Goal: Task Accomplishment & Management: Manage account settings

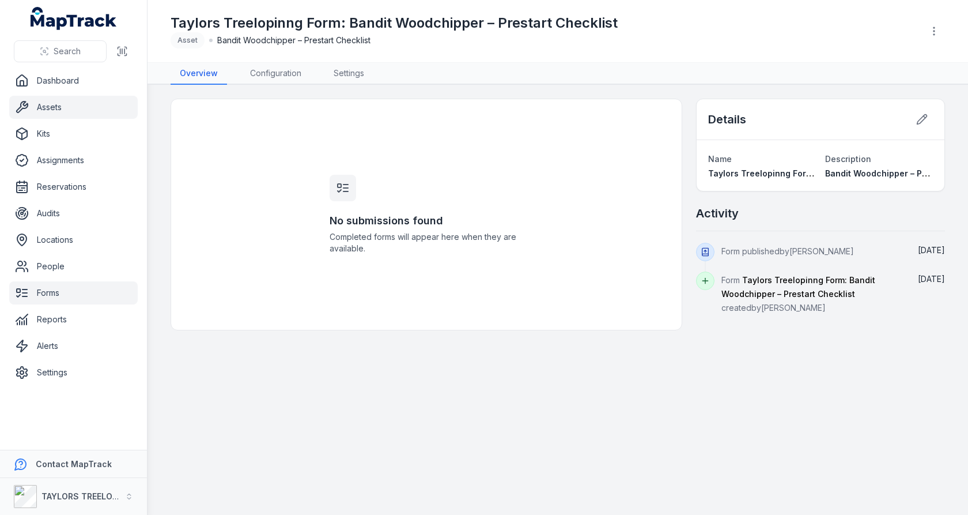
click at [74, 115] on link "Assets" at bounding box center [73, 107] width 128 height 23
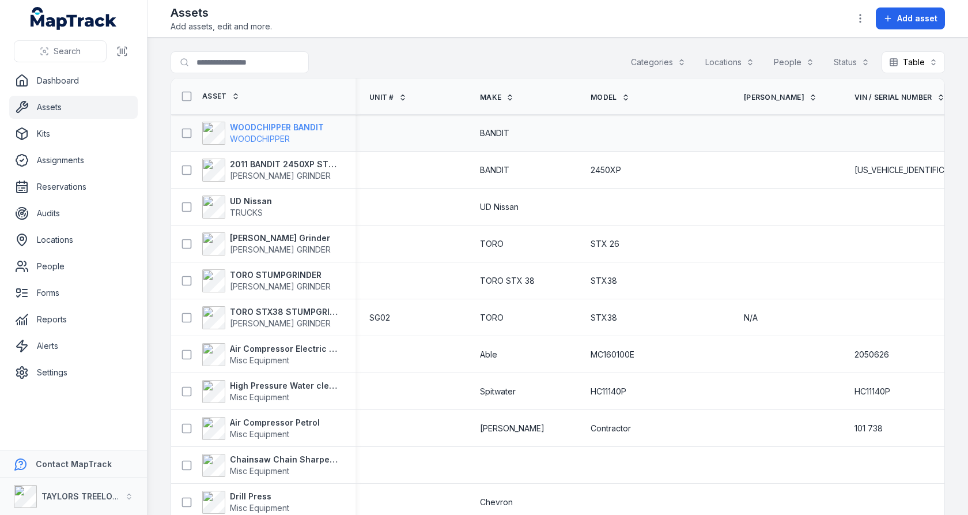
click at [300, 136] on span "WOODCHIPPER" at bounding box center [277, 139] width 94 height 12
click at [462, 75] on div "Search for assets Categories Locations People Status Table *****" at bounding box center [558, 64] width 774 height 27
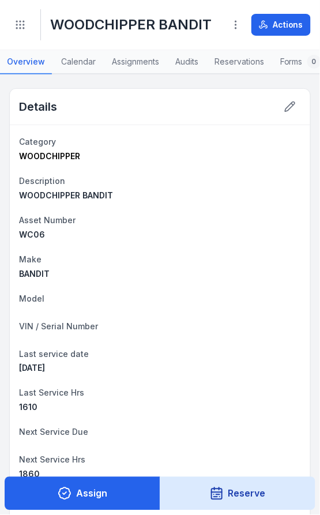
click at [317, 259] on main "Details Category WOODCHIPPER Description WOODCHIPPER BANDIT Asset Number WC06 M…" at bounding box center [160, 294] width 320 height 440
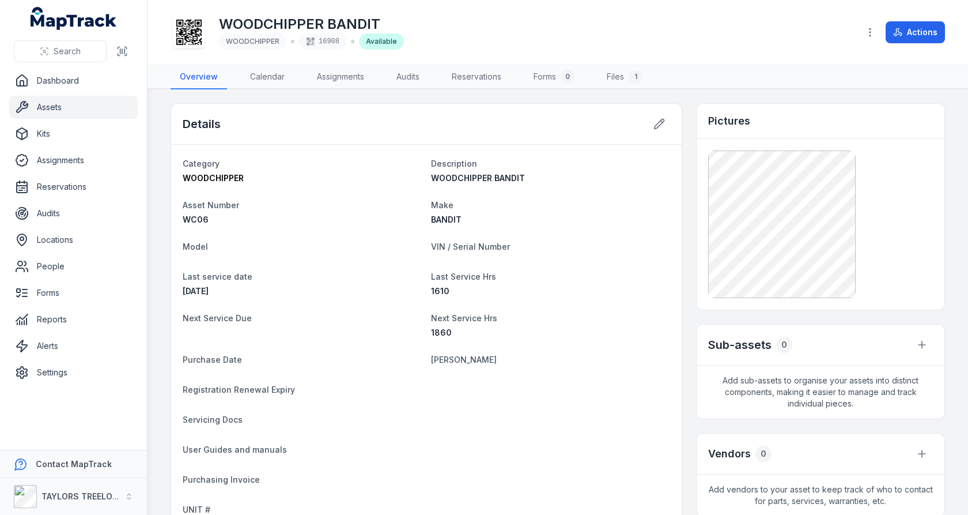
click at [188, 30] on icon at bounding box center [188, 32] width 25 height 25
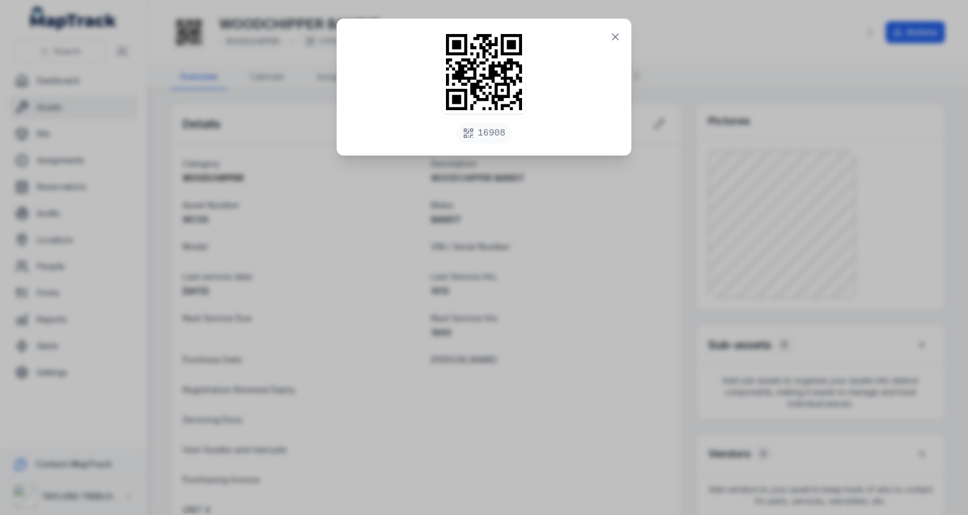
click at [627, 273] on div "16908" at bounding box center [484, 257] width 968 height 515
click at [613, 41] on icon at bounding box center [616, 37] width 12 height 12
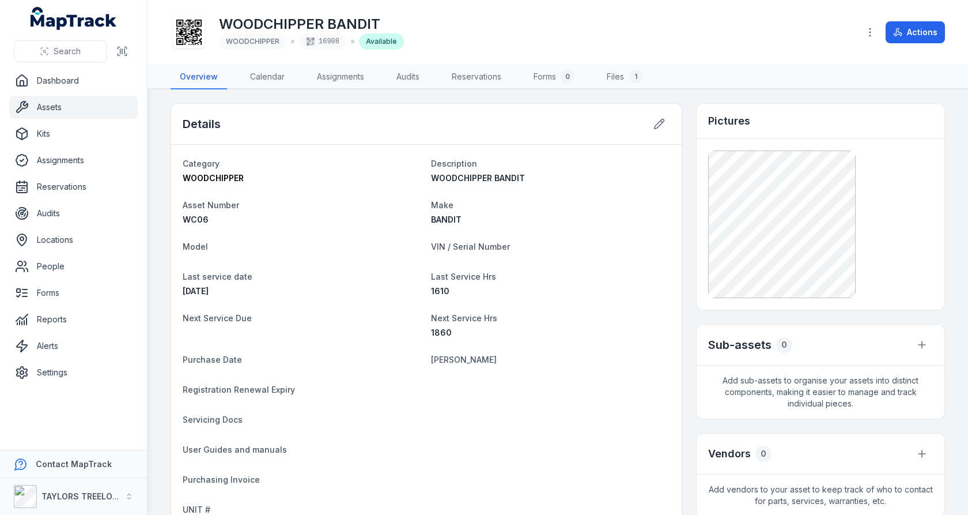
click at [687, 198] on div "Details Category WOODCHIPPER Description WOODCHIPPER BANDIT Asset Number WC06 M…" at bounding box center [558, 408] width 774 height 610
click at [180, 28] on icon at bounding box center [188, 32] width 25 height 25
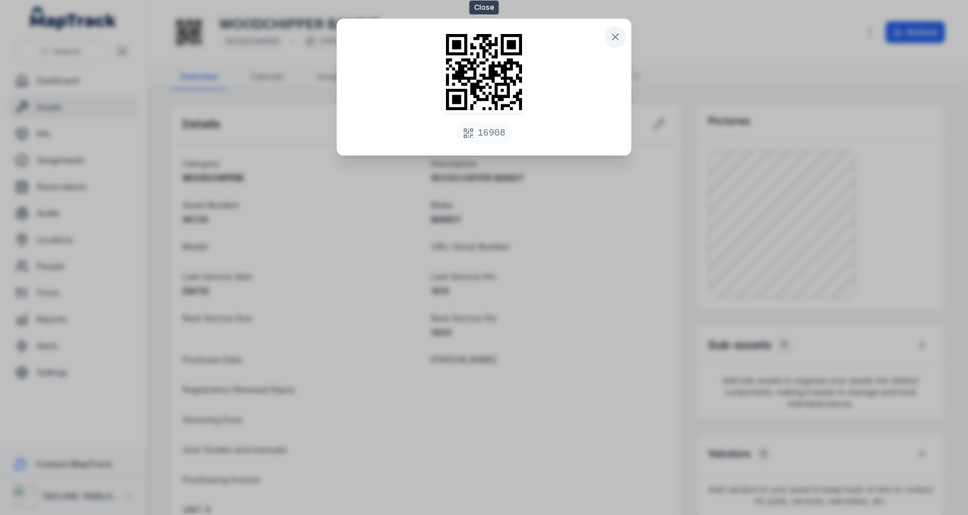
click at [621, 33] on icon at bounding box center [616, 37] width 12 height 12
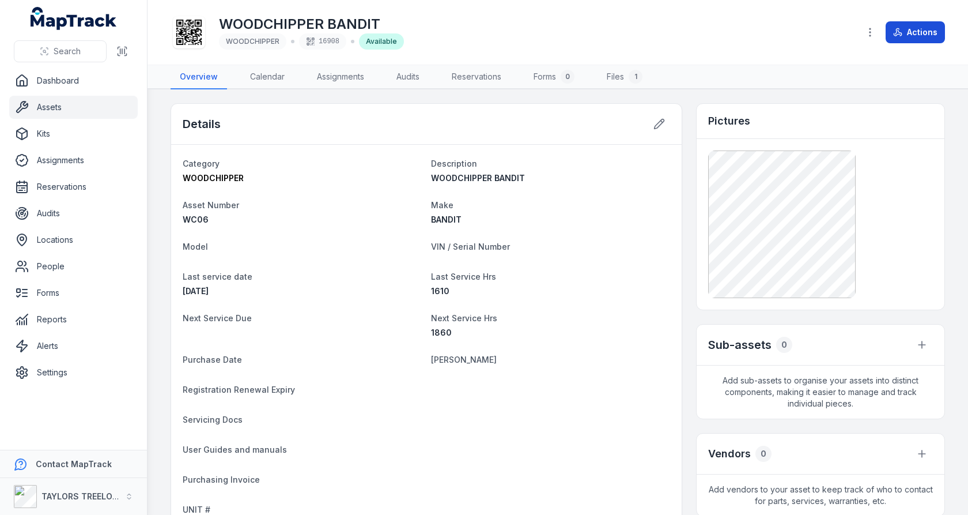
click at [917, 36] on button "Actions" at bounding box center [915, 32] width 59 height 22
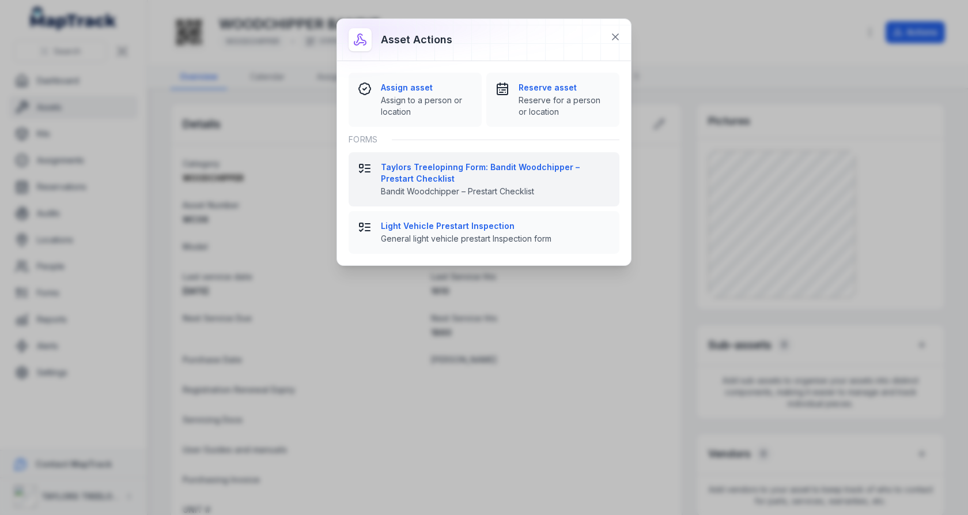
click at [488, 190] on span "Bandit Woodchipper – Prestart Checklist" at bounding box center [495, 192] width 229 height 12
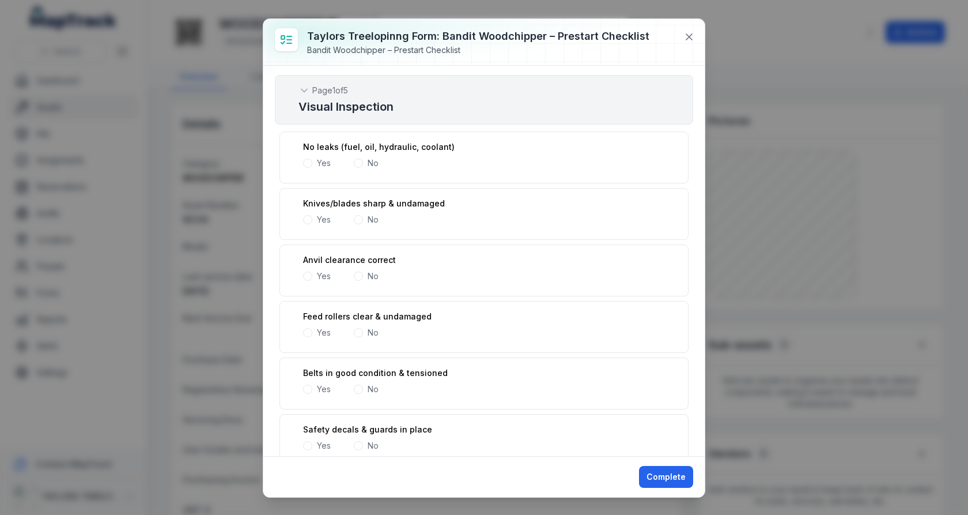
click at [305, 158] on span at bounding box center [307, 162] width 9 height 9
click at [308, 218] on span at bounding box center [307, 219] width 9 height 9
click at [310, 275] on span at bounding box center [307, 275] width 9 height 9
click at [307, 330] on span at bounding box center [307, 332] width 9 height 9
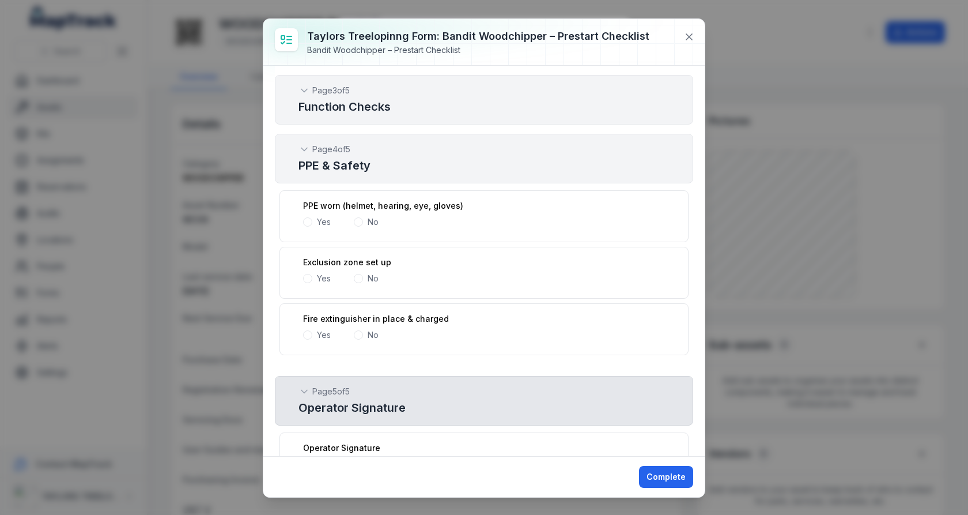
scroll to position [1351, 0]
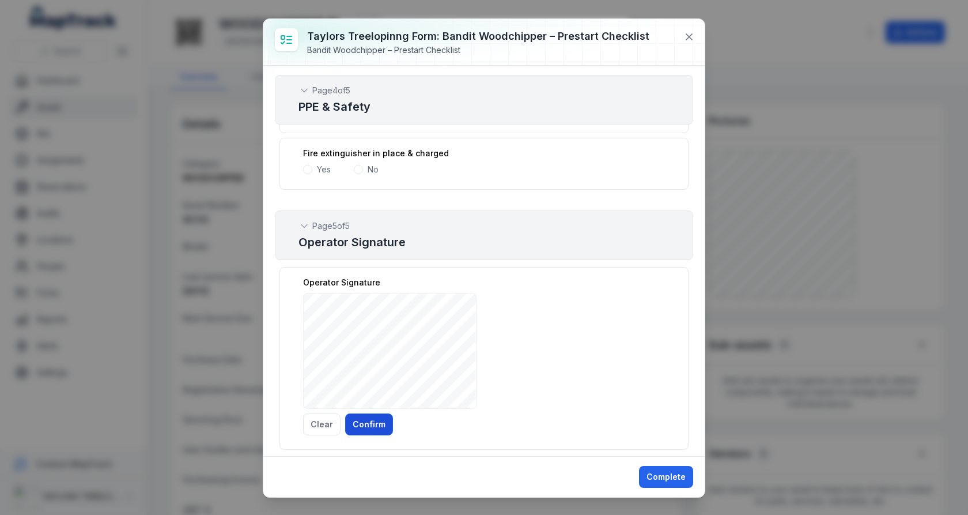
click at [362, 415] on button "Confirm" at bounding box center [369, 424] width 48 height 22
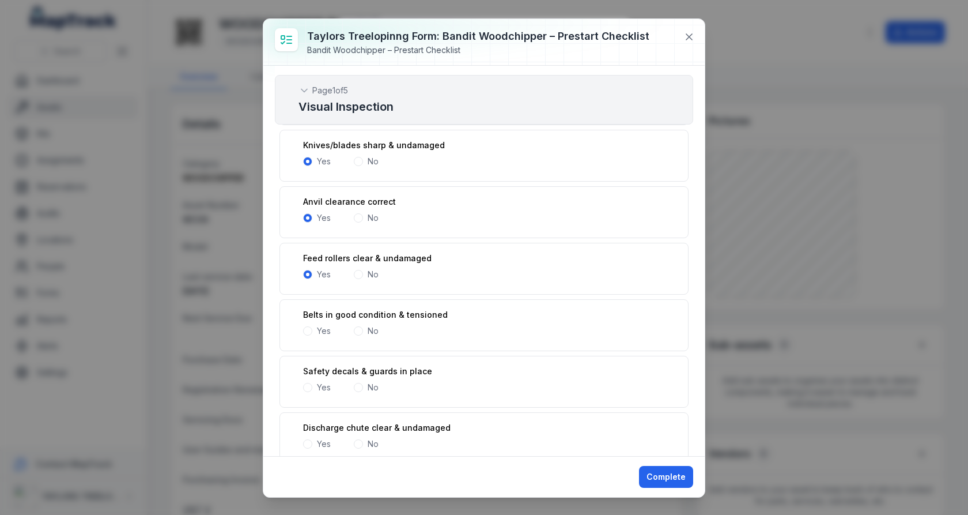
scroll to position [0, 0]
click at [693, 39] on icon at bounding box center [689, 37] width 12 height 12
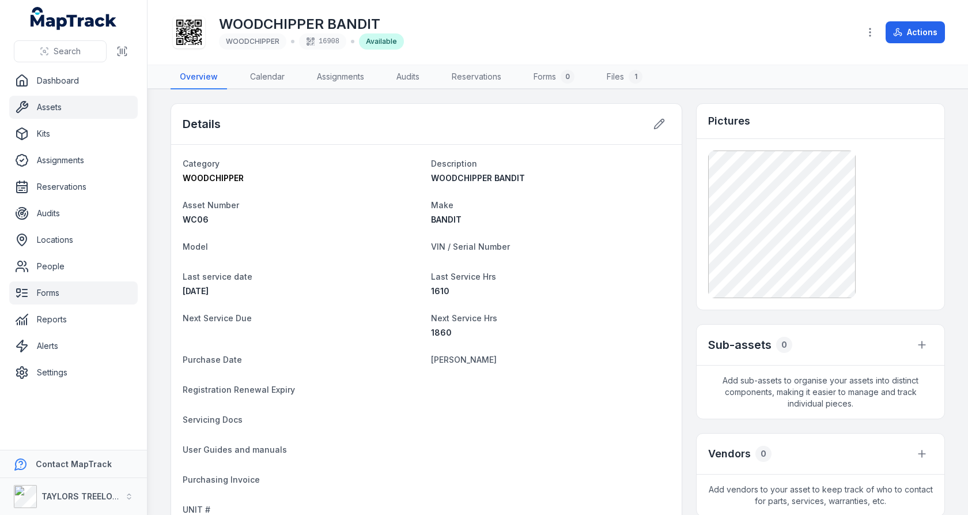
click at [43, 299] on link "Forms" at bounding box center [73, 292] width 128 height 23
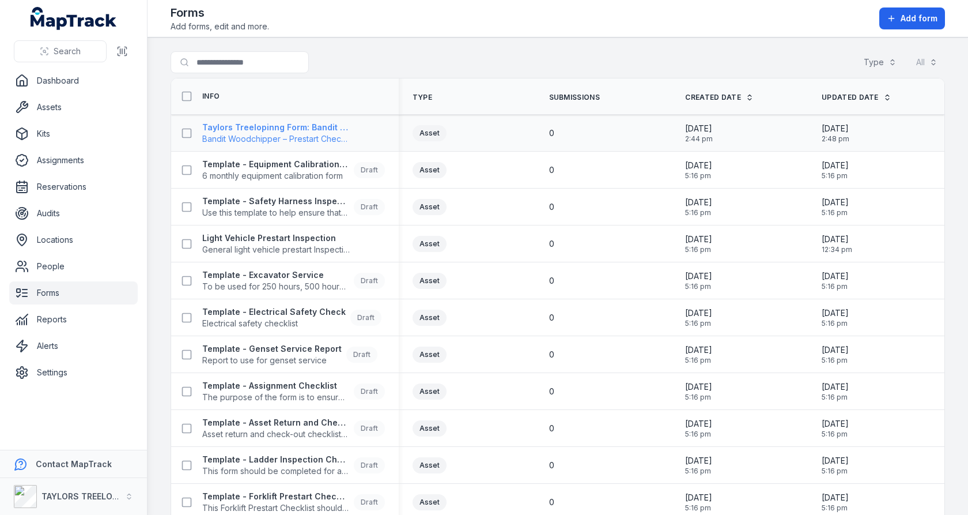
click at [281, 135] on span "Bandit Woodchipper – Prestart Checklist" at bounding box center [276, 139] width 148 height 12
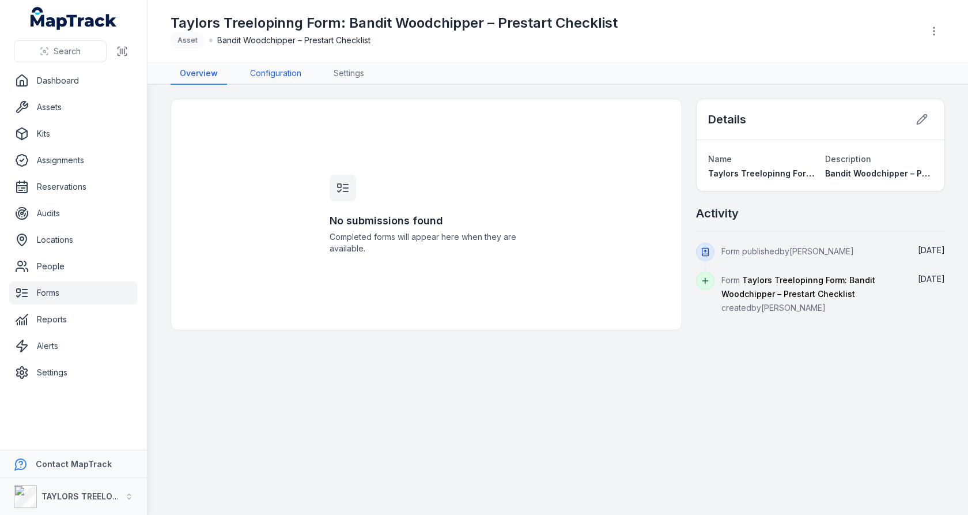
click at [288, 76] on link "Configuration" at bounding box center [276, 74] width 70 height 22
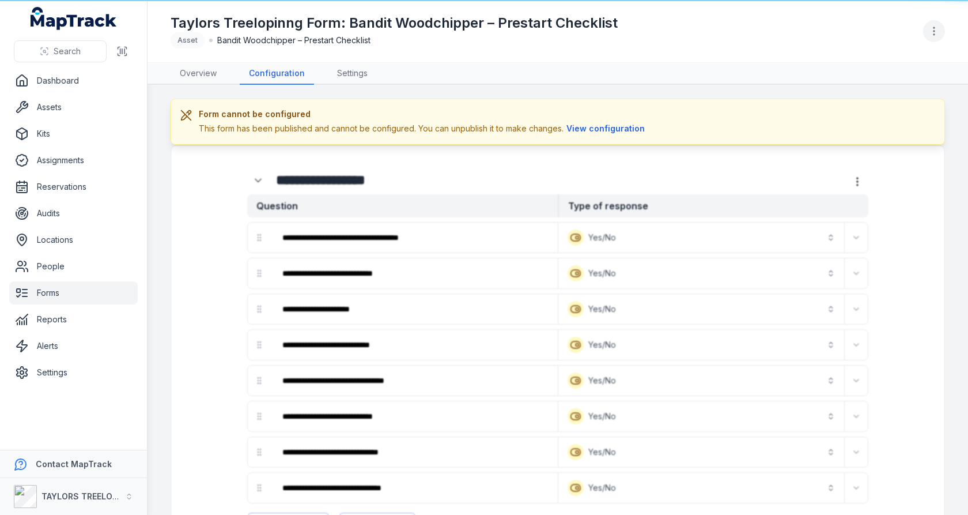
click at [939, 29] on icon "button" at bounding box center [934, 31] width 12 height 12
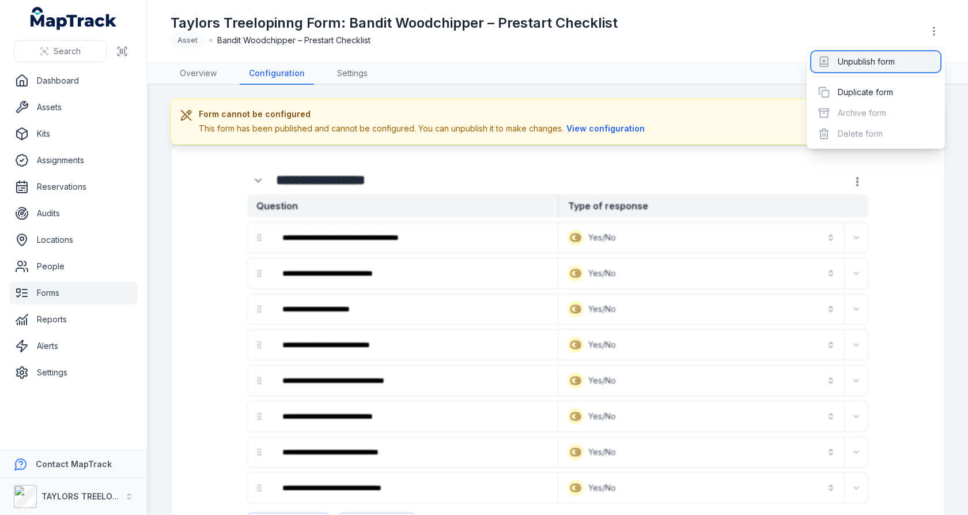
click at [897, 60] on div "Unpublish form" at bounding box center [875, 61] width 129 height 21
